Goal: Information Seeking & Learning: Learn about a topic

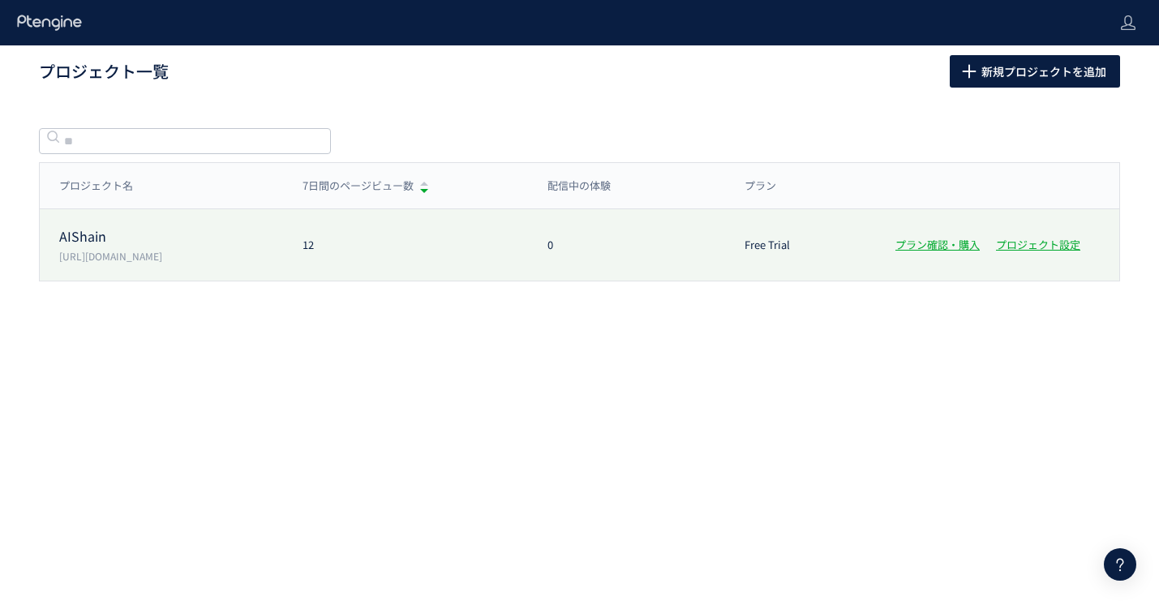
click at [86, 238] on p "AIShain" at bounding box center [171, 236] width 224 height 19
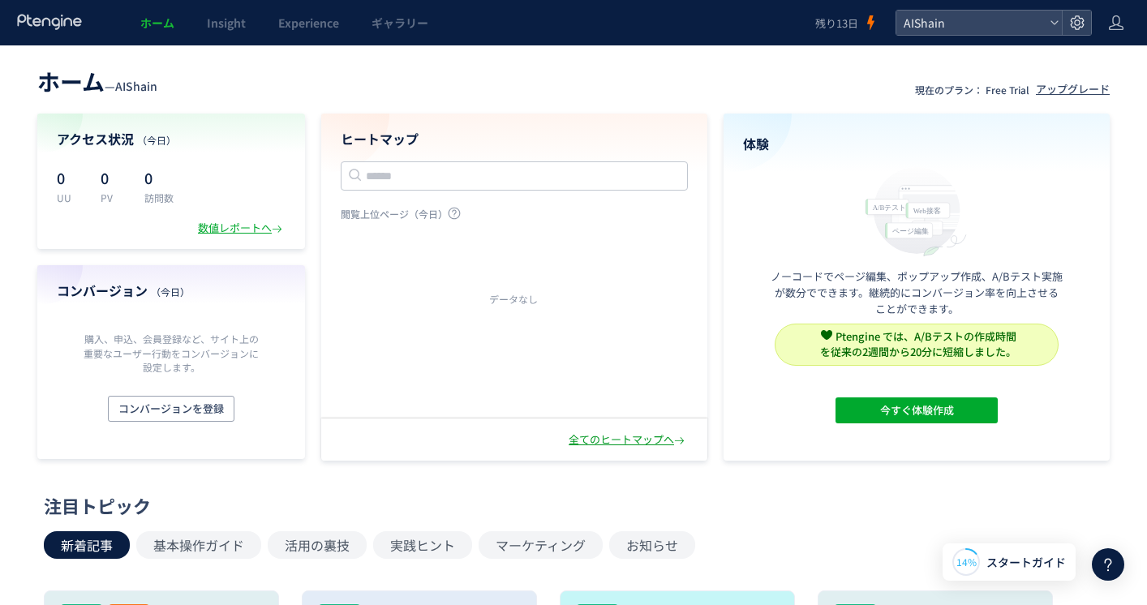
click at [590, 441] on div "全てのヒートマップへ" at bounding box center [628, 439] width 119 height 15
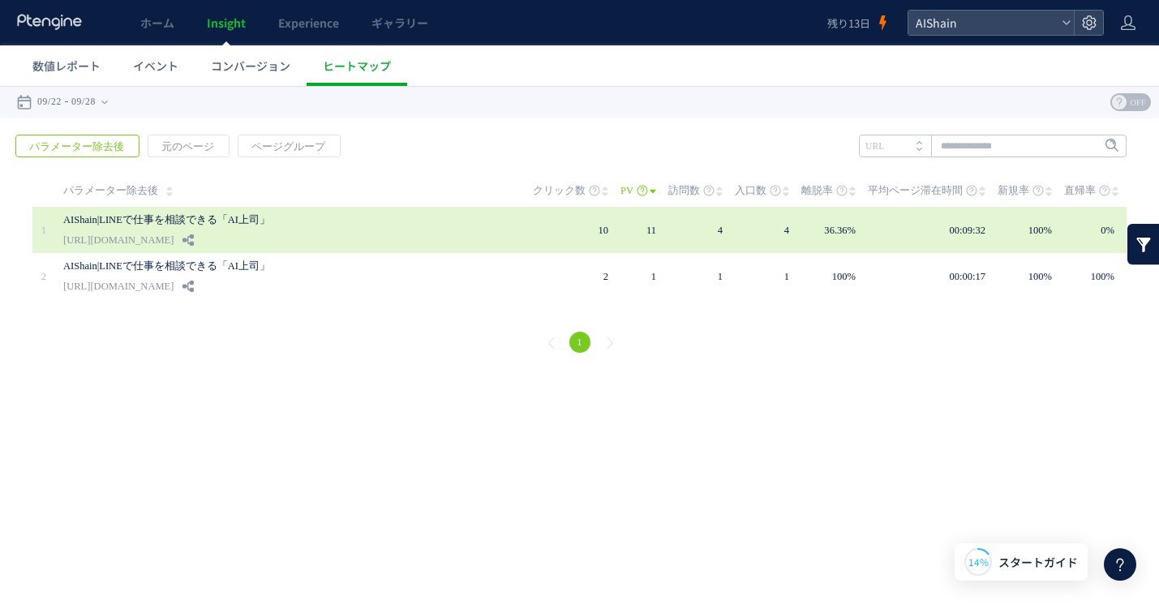
click at [195, 232] on div "AIShain|LINEで仕事を相談できる「AI上司」 [URL][DOMAIN_NAME]" at bounding box center [286, 230] width 447 height 46
